Goal: Check status

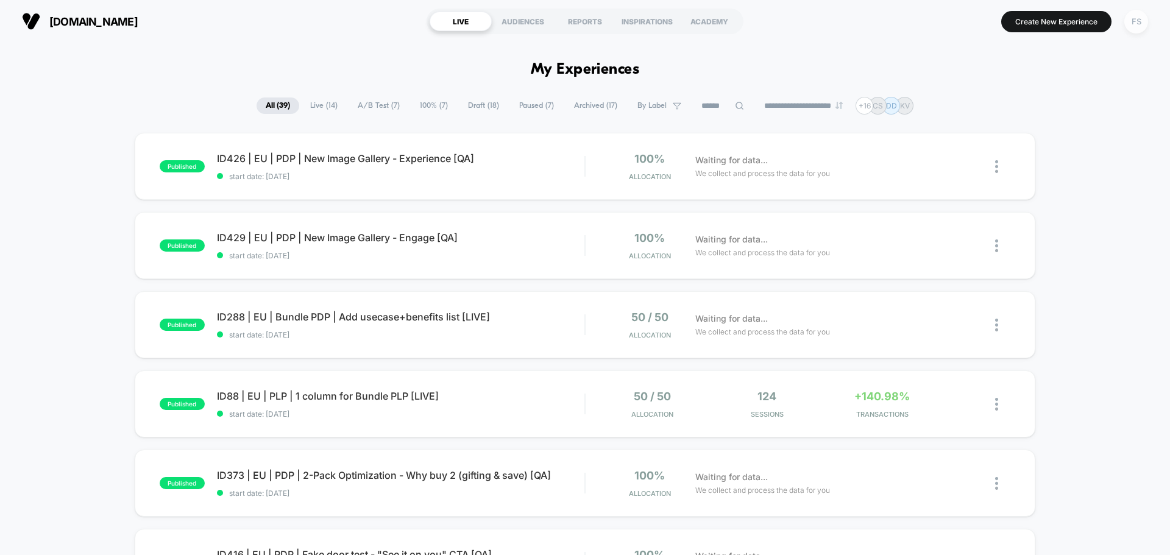
click at [1140, 22] on div "FS" at bounding box center [1137, 22] width 24 height 24
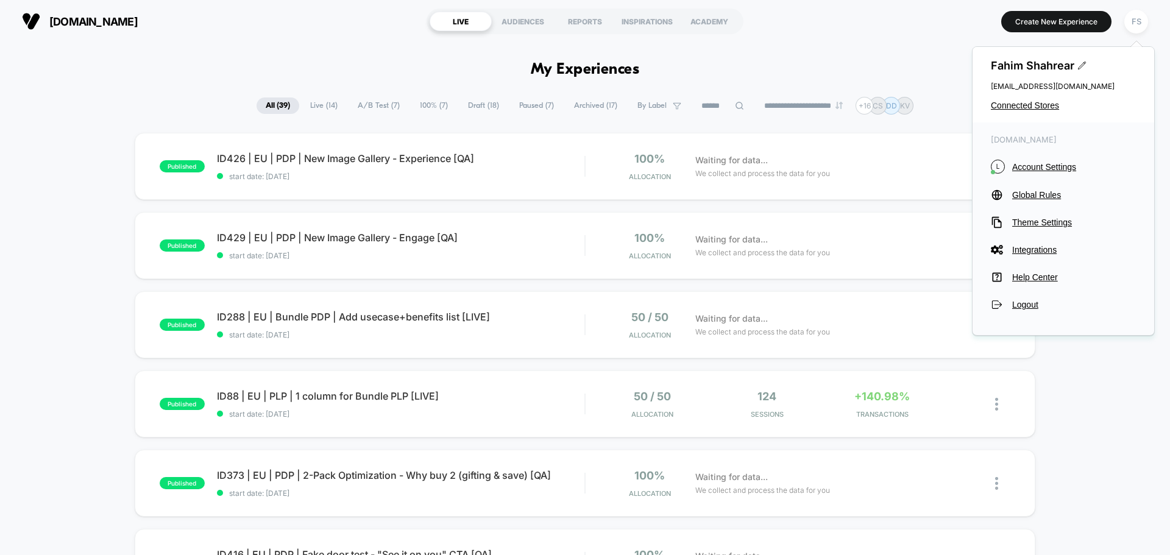
click at [1036, 99] on div "Fahim Shahrear [EMAIL_ADDRESS][DOMAIN_NAME] Connected Stores" at bounding box center [1064, 85] width 182 height 76
click at [1036, 104] on span "Connected Stores" at bounding box center [1063, 106] width 145 height 10
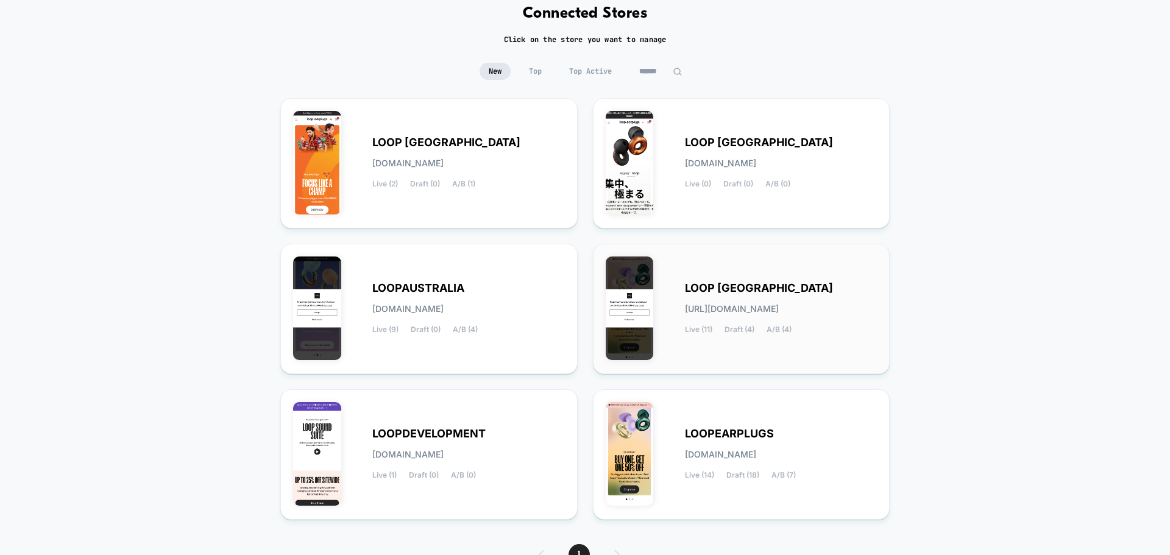
scroll to position [129, 0]
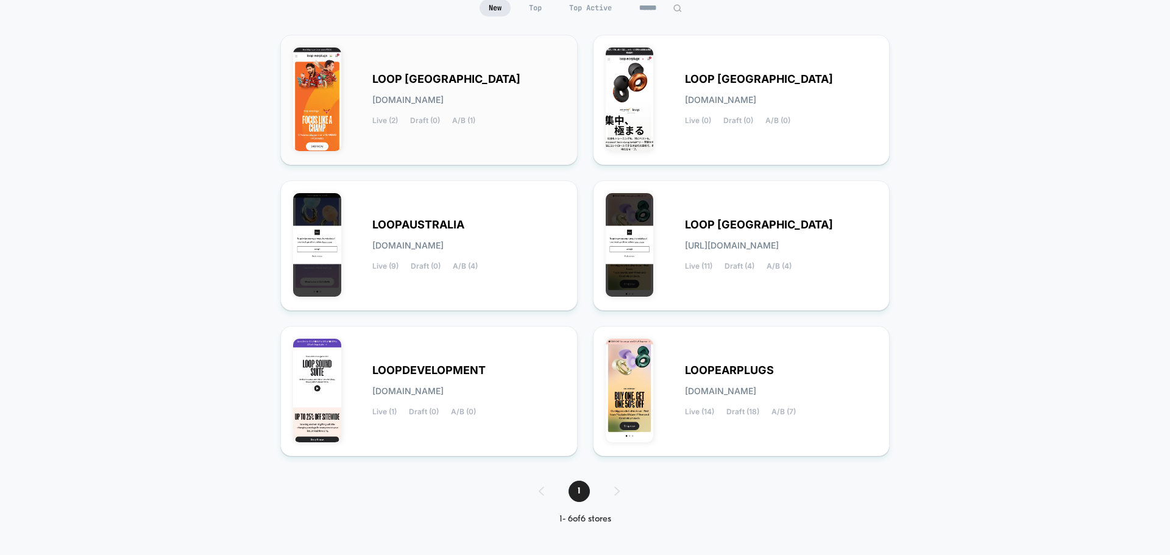
click at [497, 61] on div "LOOP [GEOGRAPHIC_DATA] [DOMAIN_NAME] Live (2) Draft (0) A/B (1)" at bounding box center [429, 100] width 272 height 105
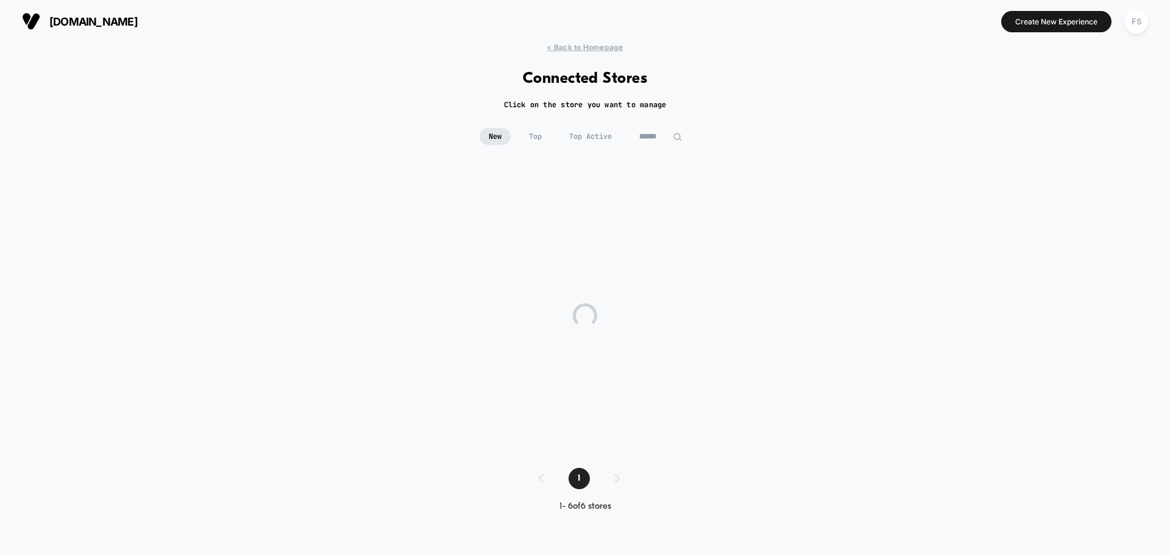
scroll to position [0, 0]
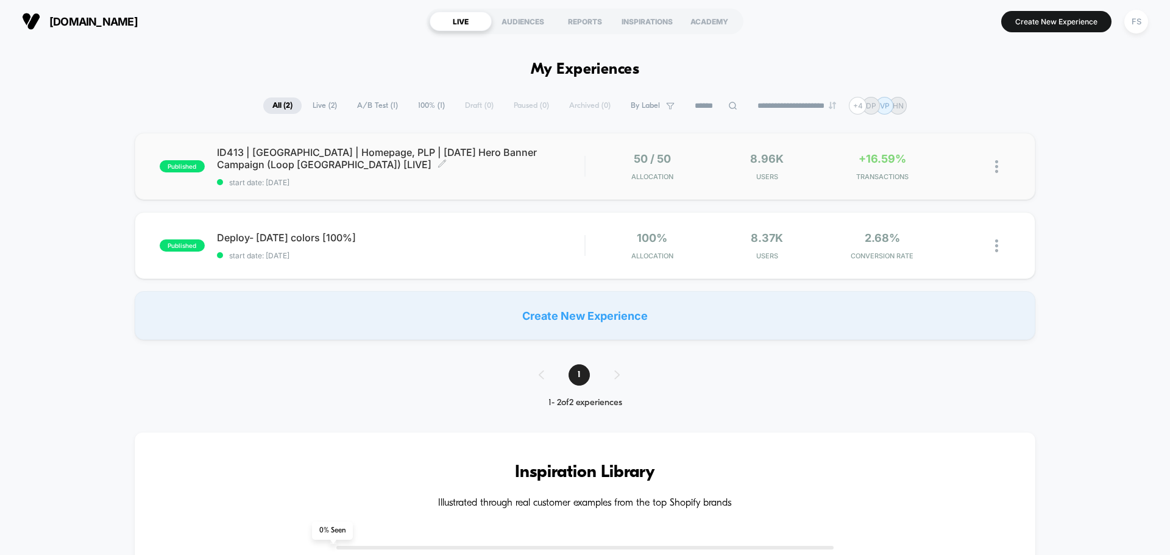
click at [432, 156] on span "ID413 | [GEOGRAPHIC_DATA] | Homepage, PLP | [DATE] Hero Banner Campaign (Loop […" at bounding box center [401, 158] width 368 height 24
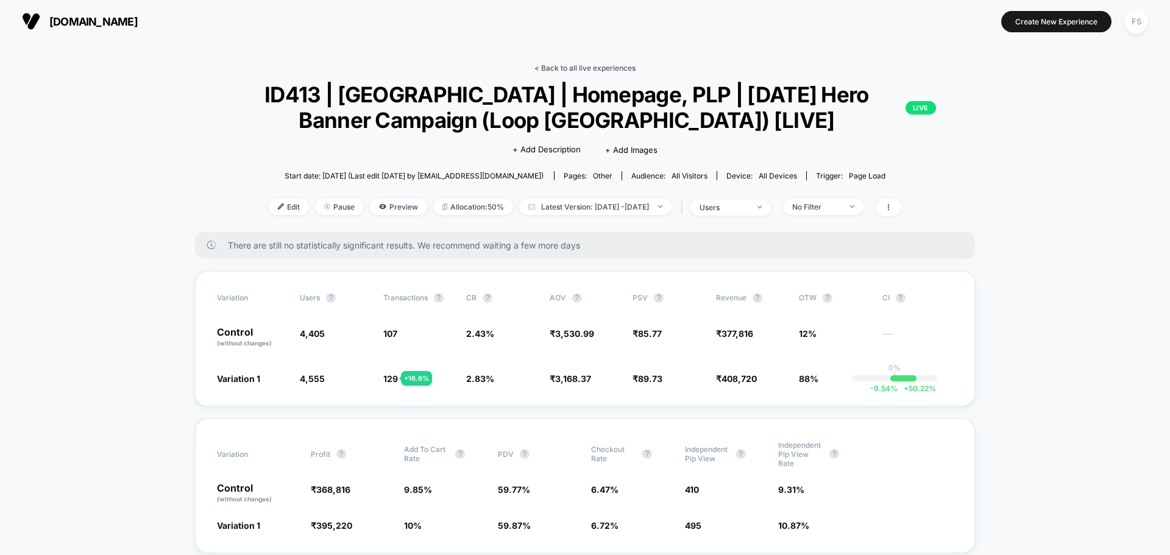
click at [589, 70] on link "< Back to all live experiences" at bounding box center [585, 67] width 101 height 9
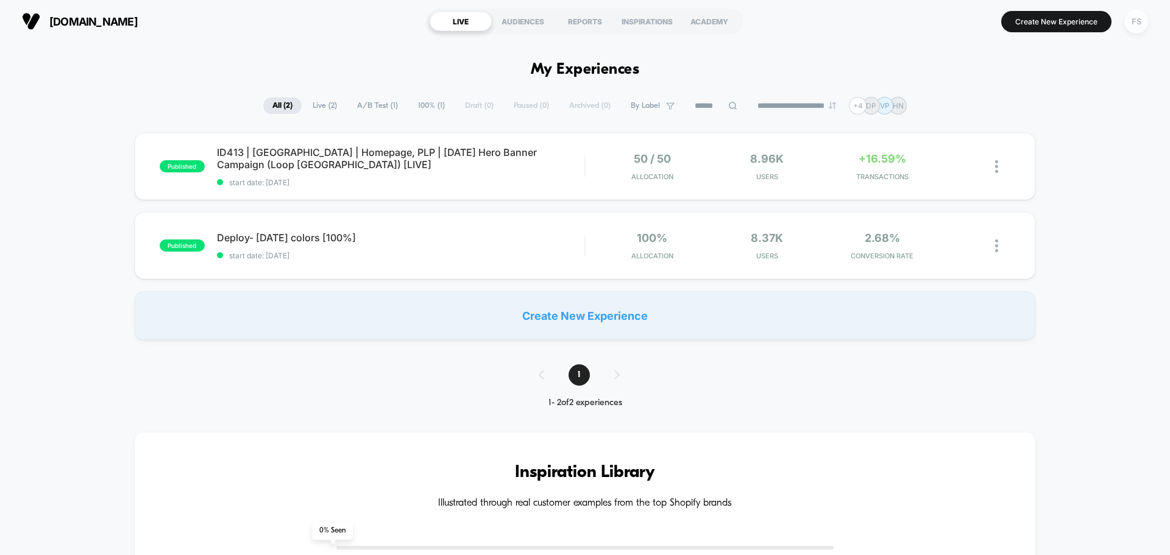
click at [1127, 16] on div "FS" at bounding box center [1137, 22] width 24 height 24
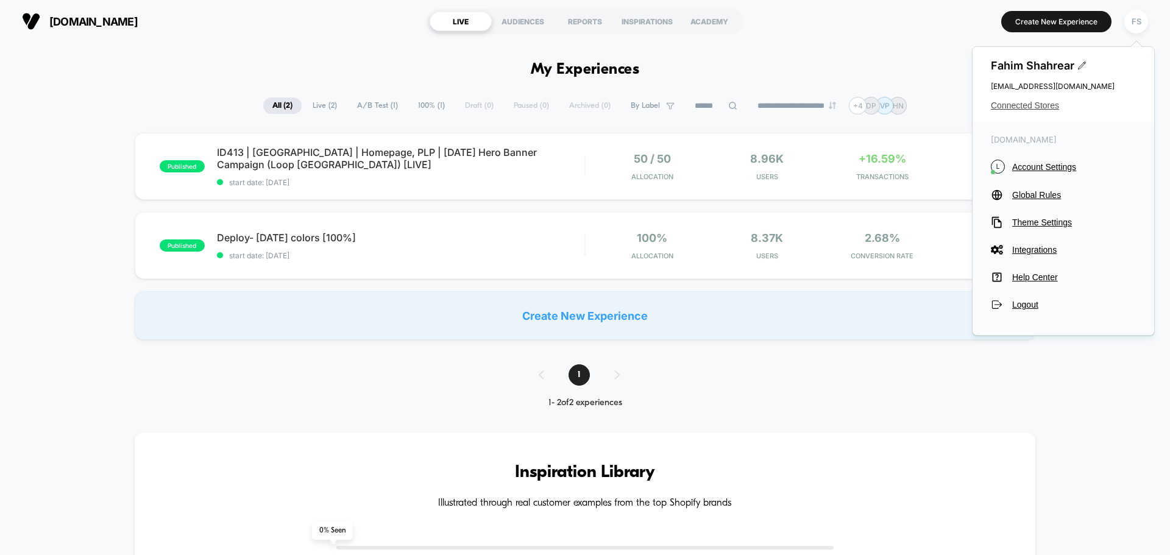
click at [1044, 102] on span "Connected Stores" at bounding box center [1063, 106] width 145 height 10
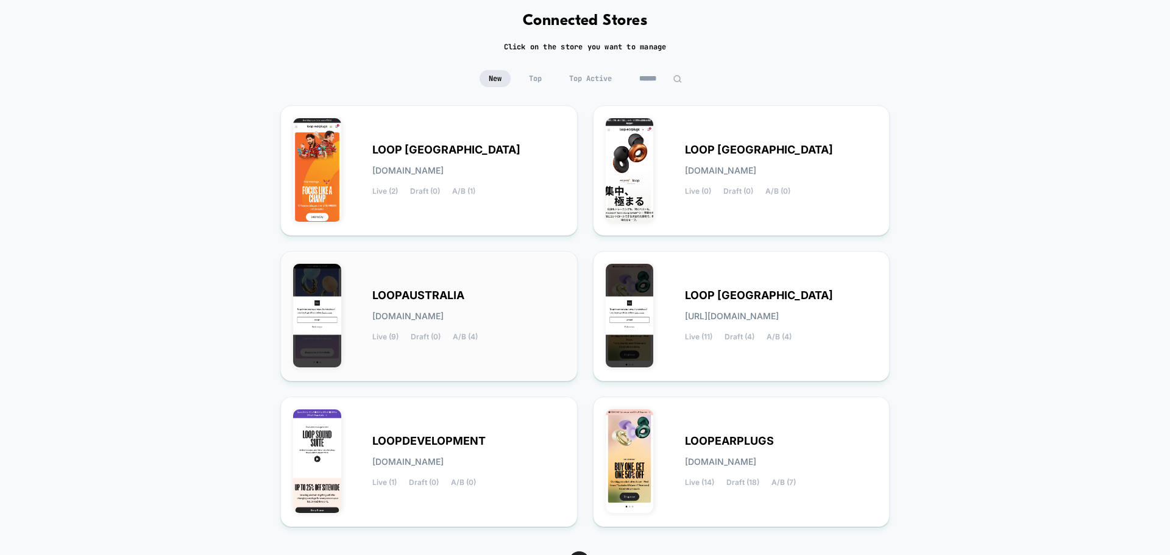
scroll to position [129, 0]
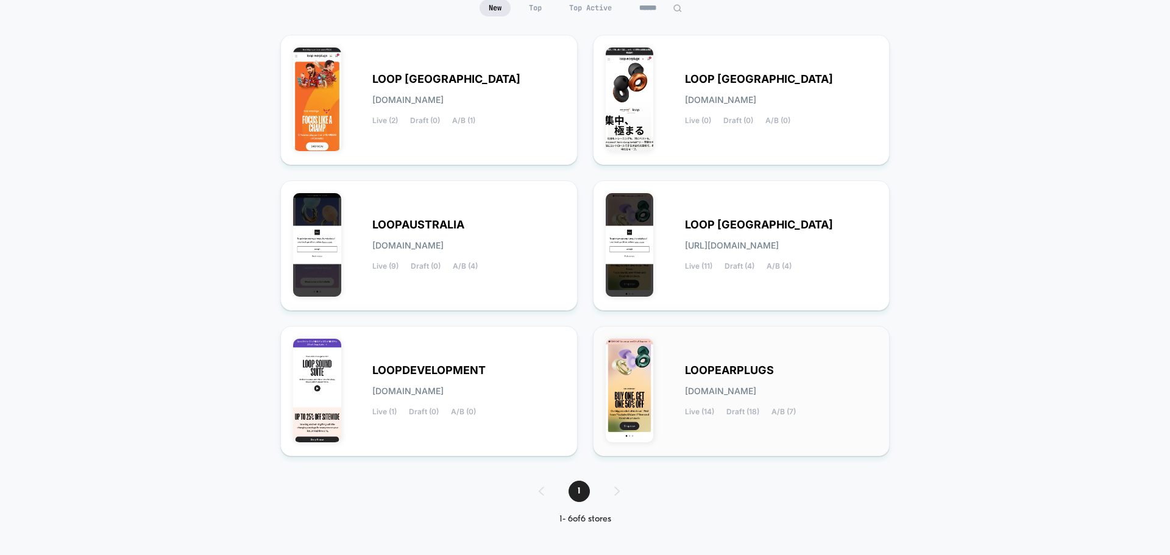
click at [759, 382] on div "LOOPEARPLUGS [DOMAIN_NAME] Live (14) Draft (18) A/B (7)" at bounding box center [781, 391] width 193 height 50
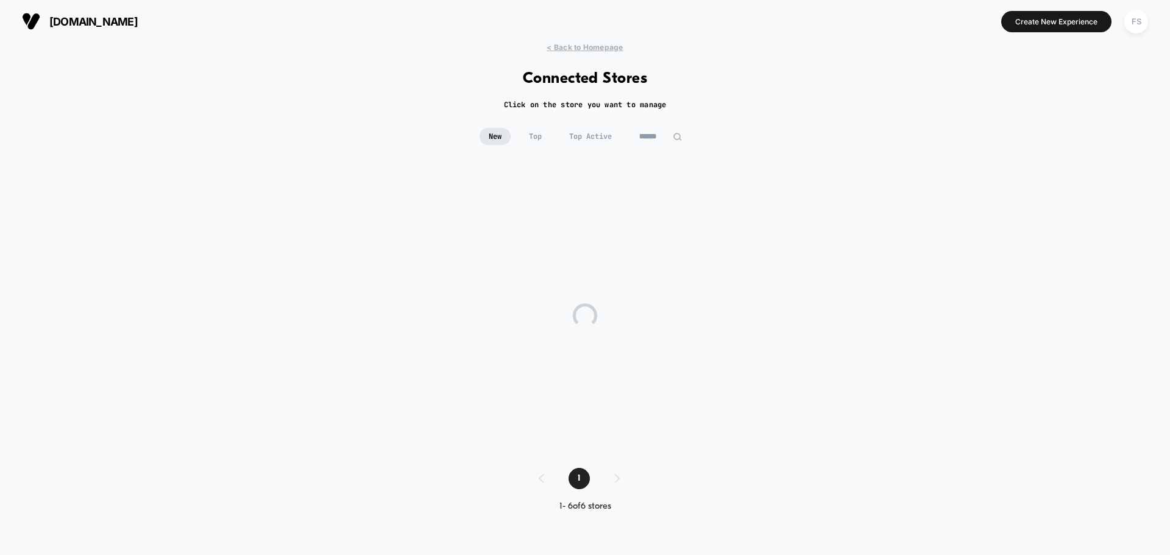
scroll to position [0, 0]
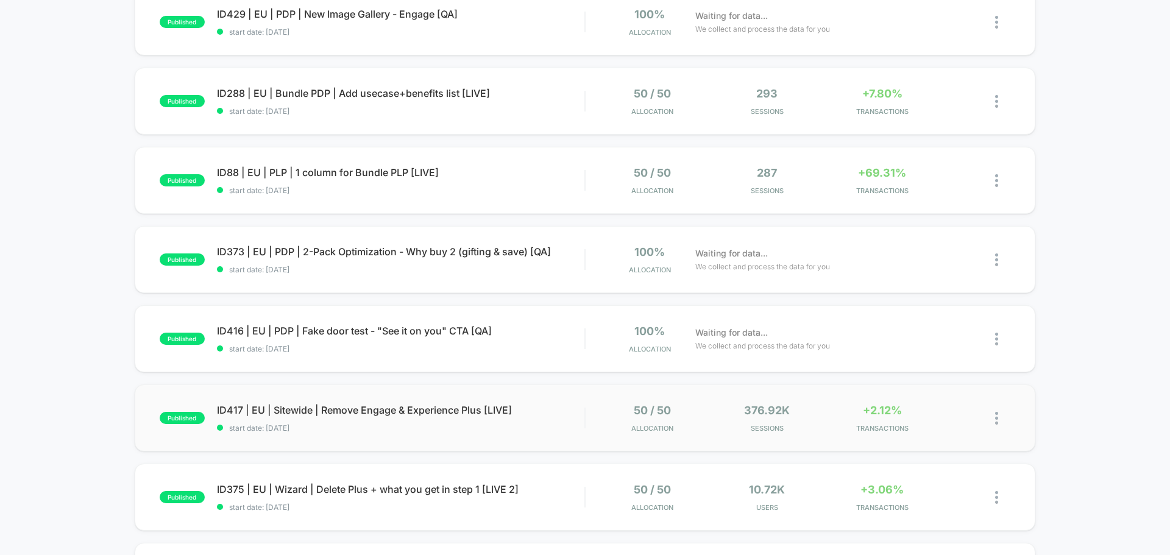
scroll to position [366, 0]
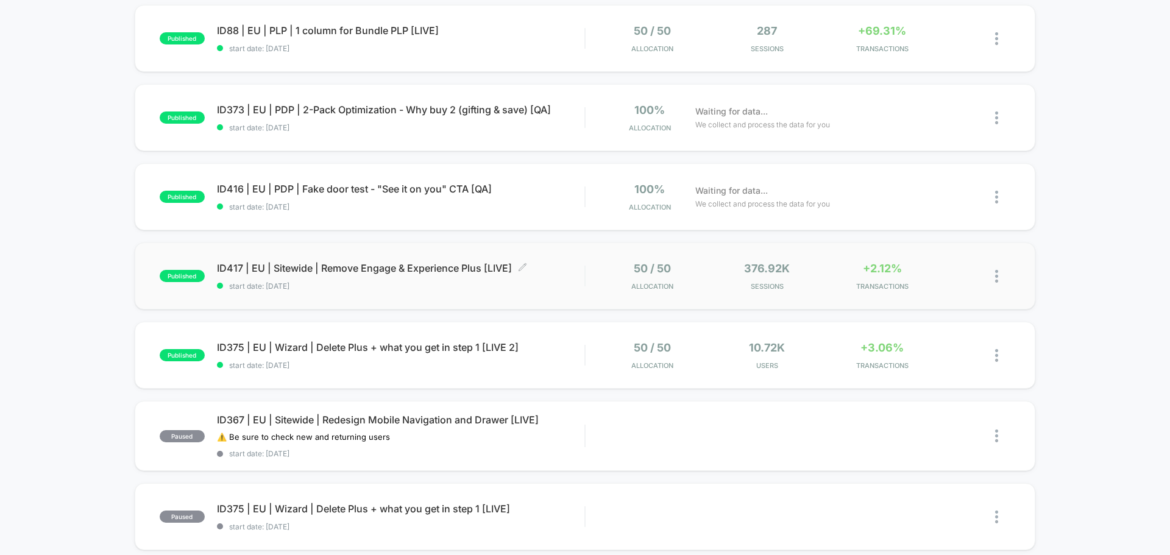
click at [401, 284] on span "start date: [DATE]" at bounding box center [401, 286] width 368 height 9
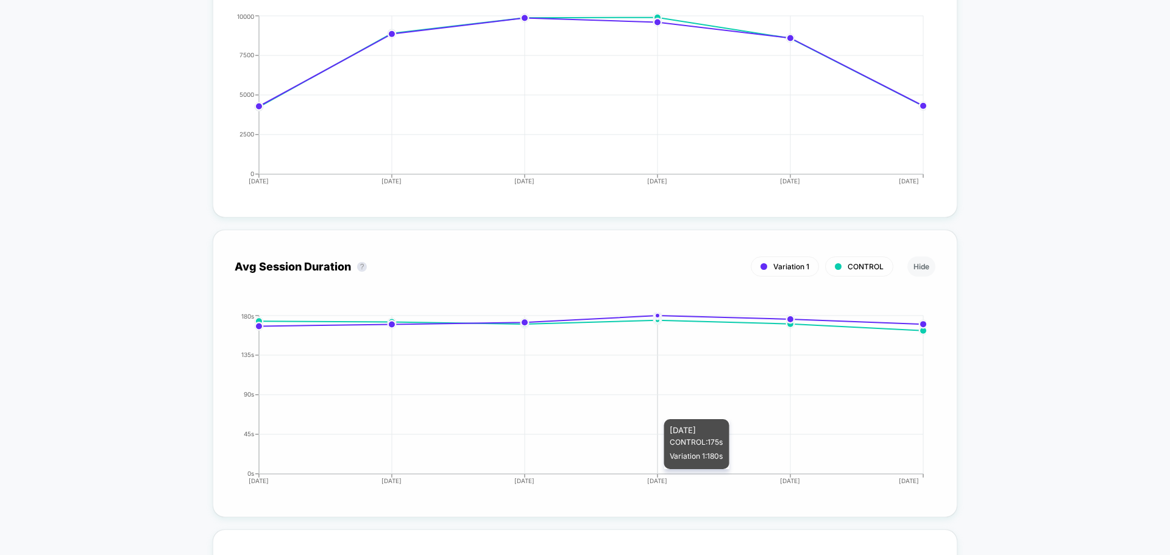
scroll to position [2865, 0]
